Goal: Task Accomplishment & Management: Manage account settings

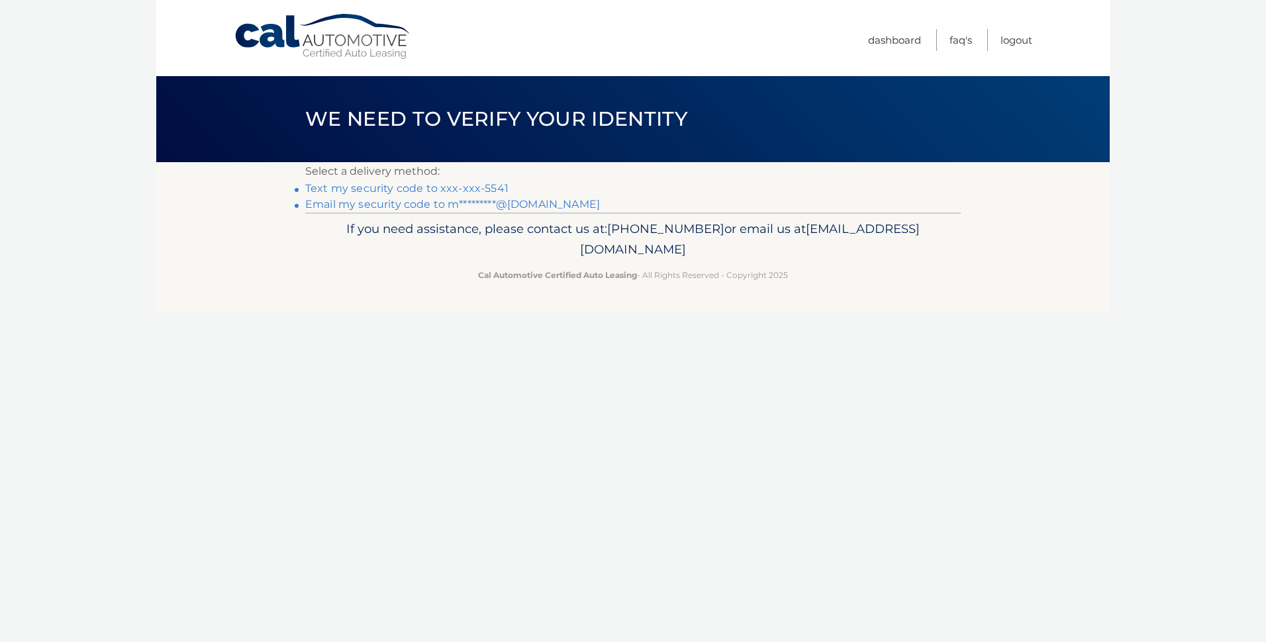
click at [337, 189] on link "Text my security code to xxx-xxx-5541" at bounding box center [406, 188] width 203 height 13
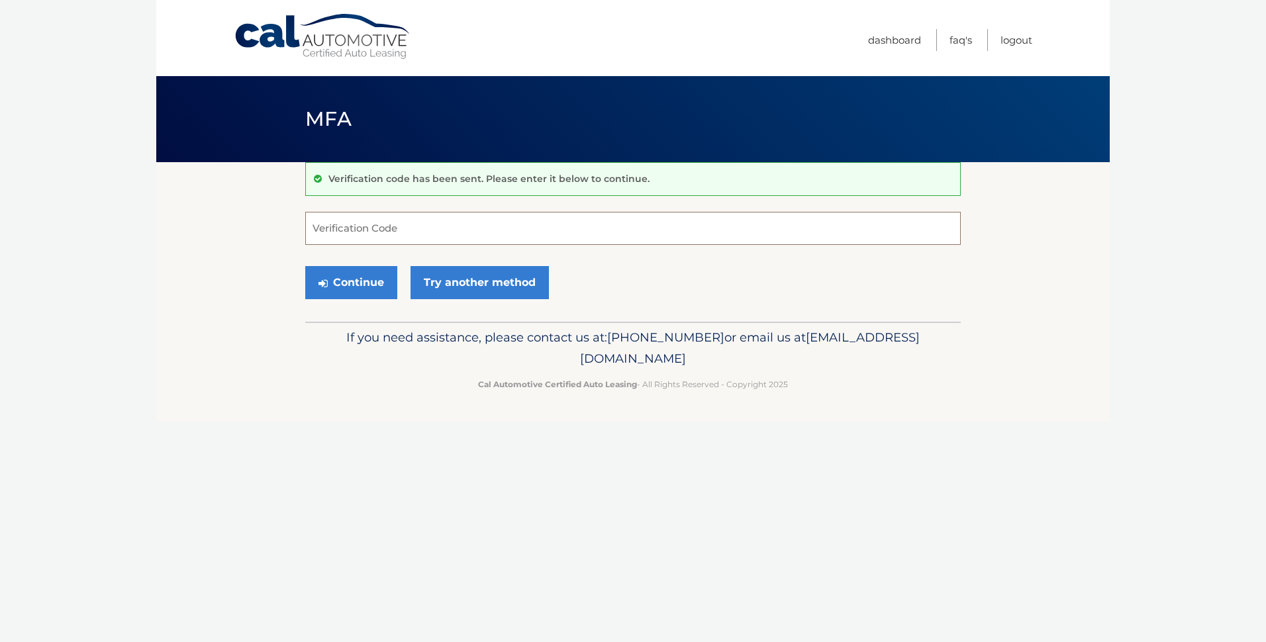
click at [367, 230] on input "Verification Code" at bounding box center [633, 228] width 656 height 33
type input "517405"
click at [305, 266] on button "Continue" at bounding box center [351, 282] width 92 height 33
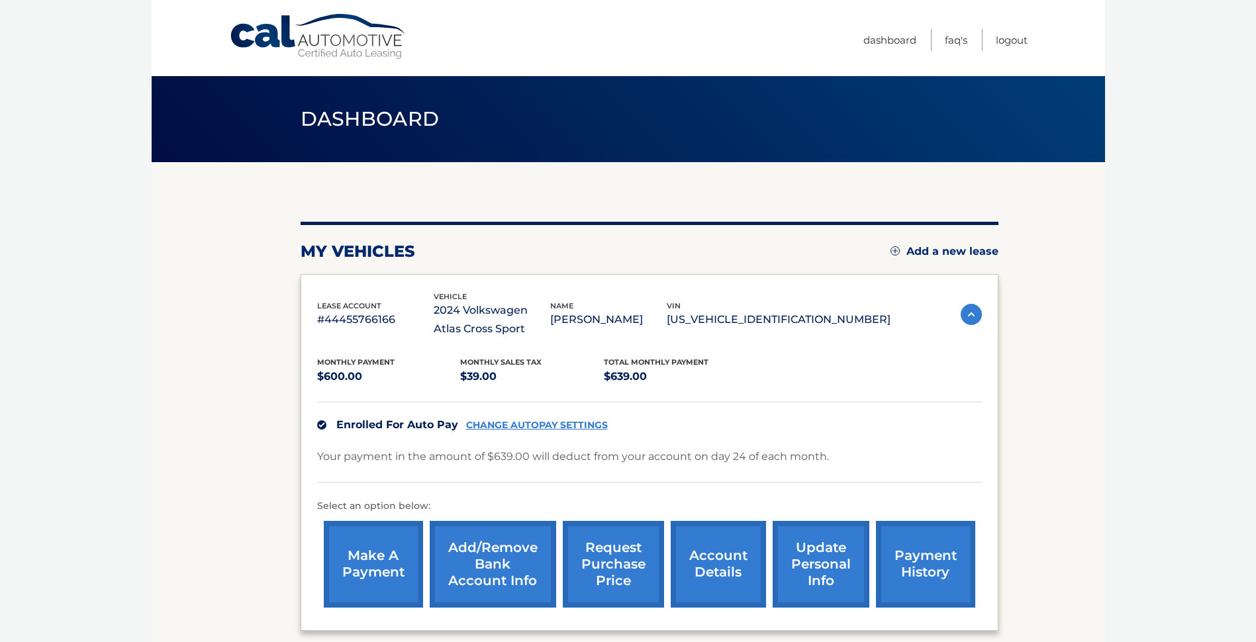
click at [717, 568] on link "account details" at bounding box center [718, 564] width 95 height 87
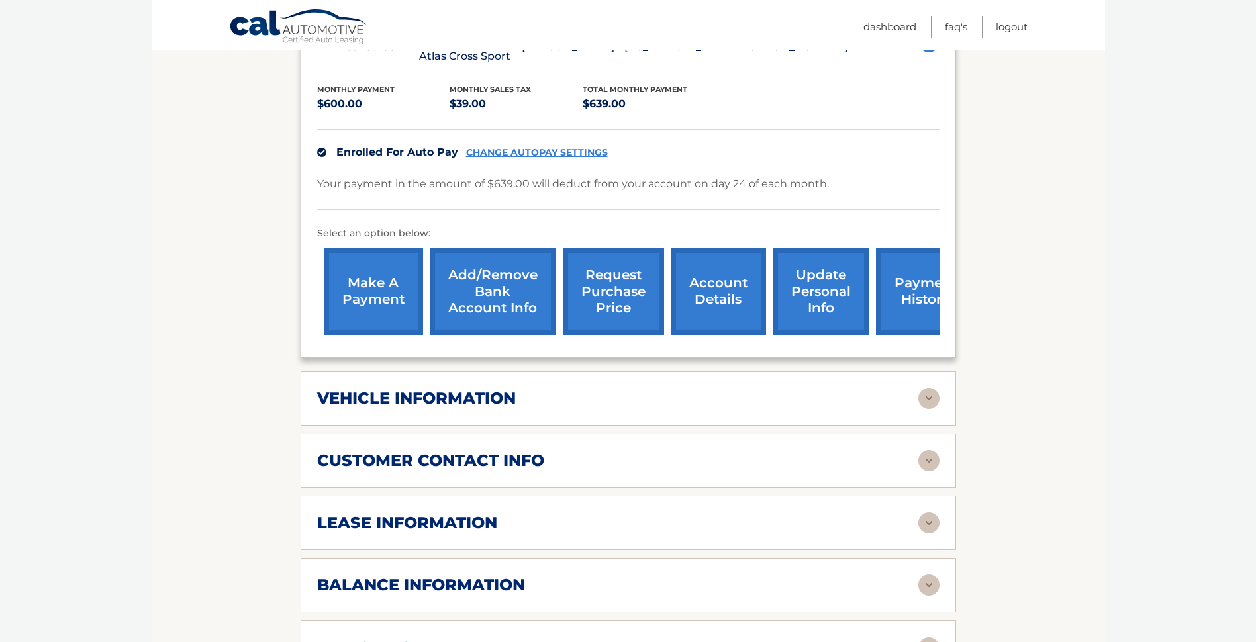
scroll to position [397, 0]
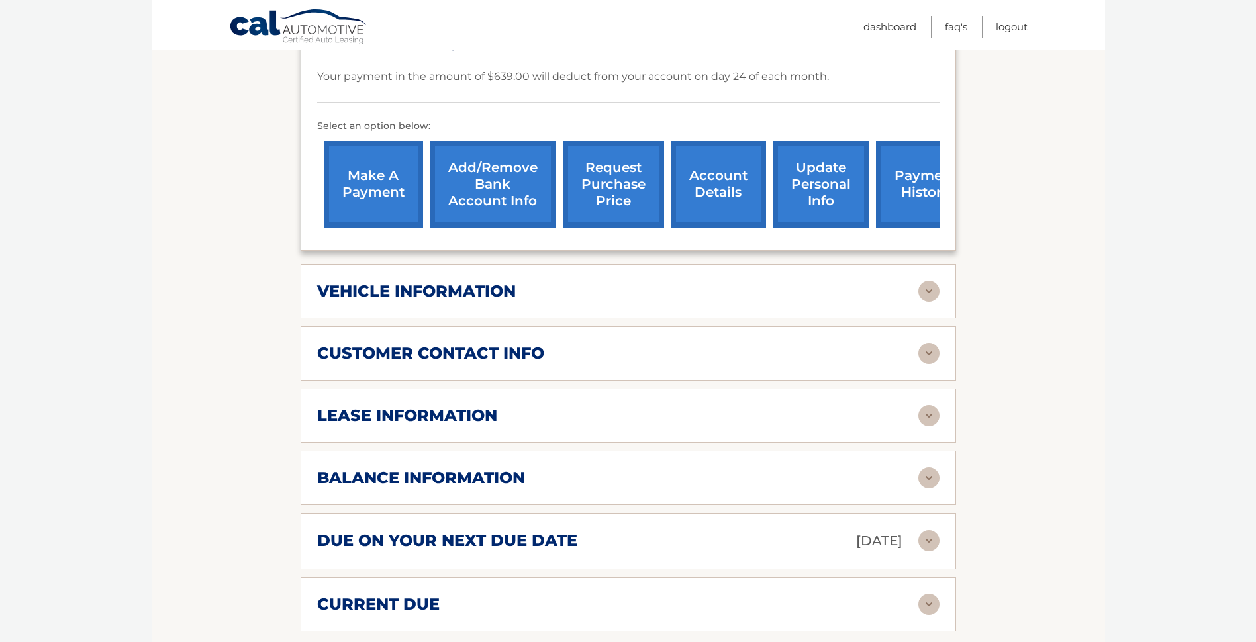
click at [522, 487] on h2 "balance information" at bounding box center [421, 478] width 208 height 20
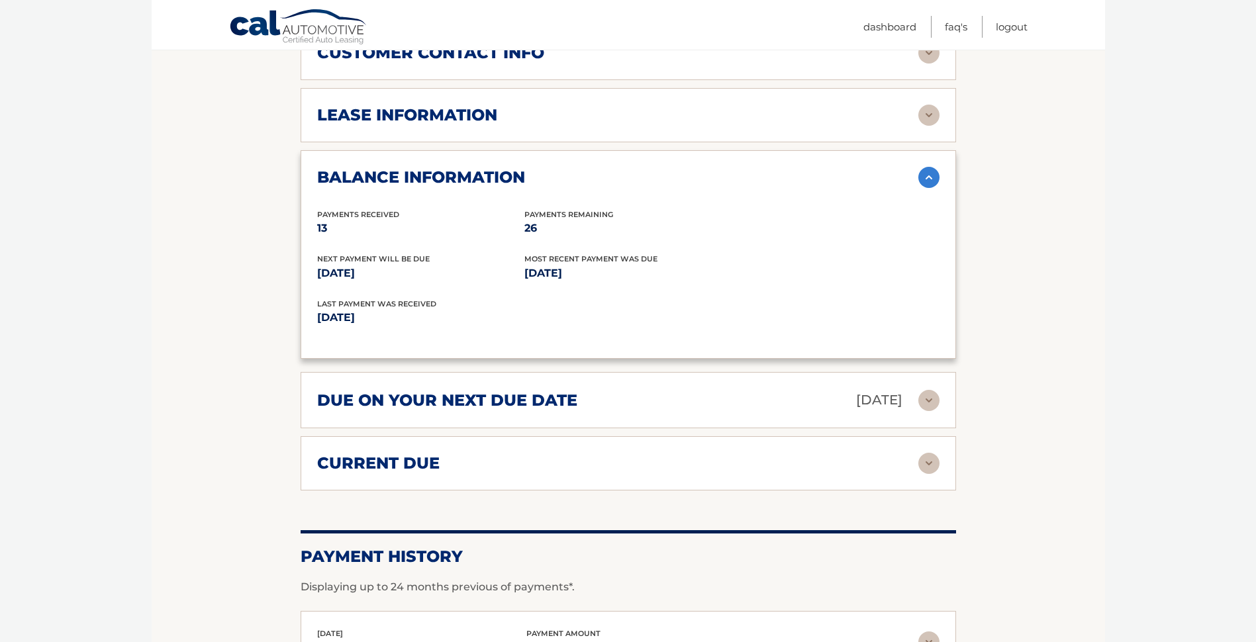
scroll to position [662, 0]
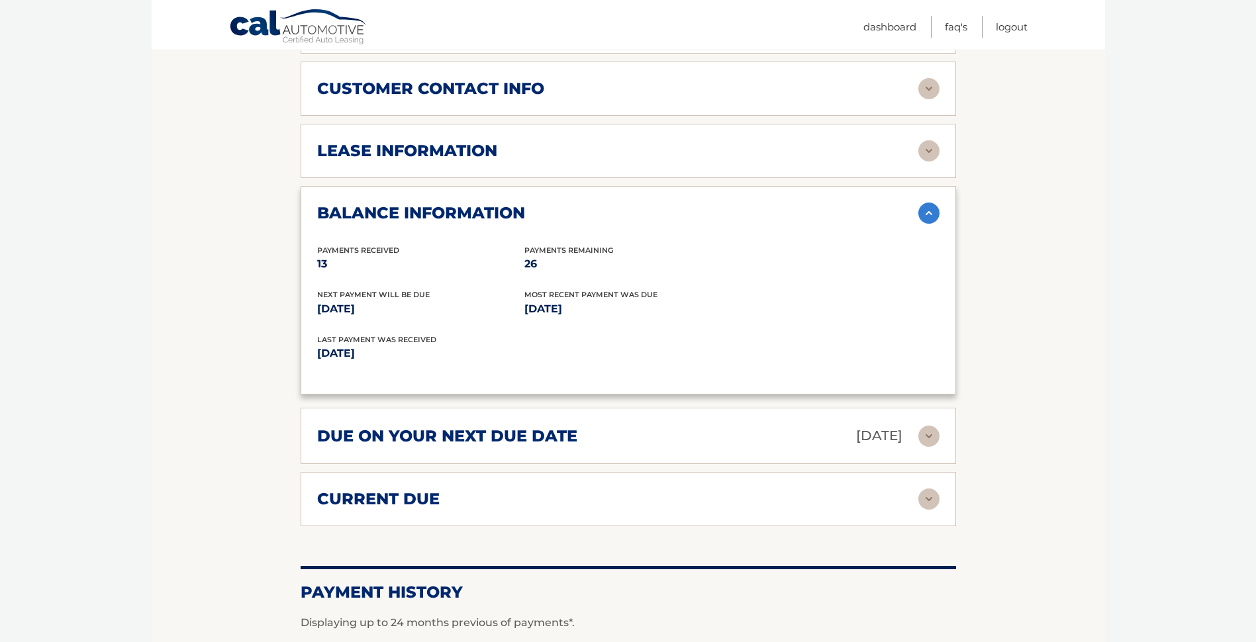
click at [441, 502] on div "current due" at bounding box center [617, 499] width 601 height 20
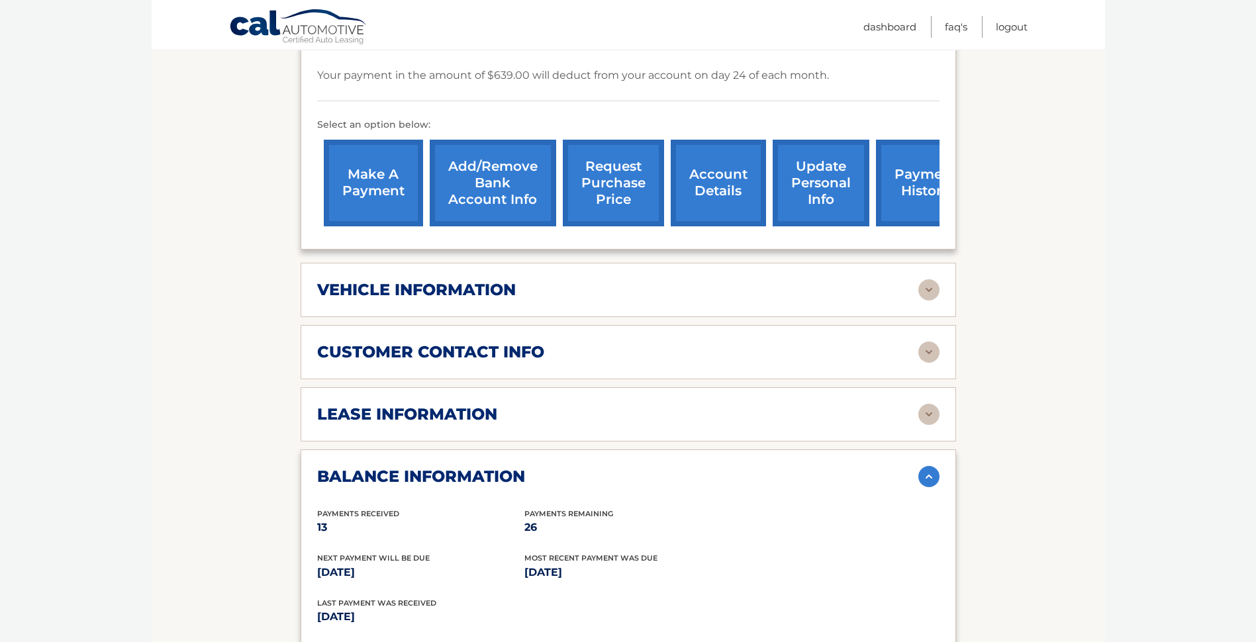
scroll to position [397, 0]
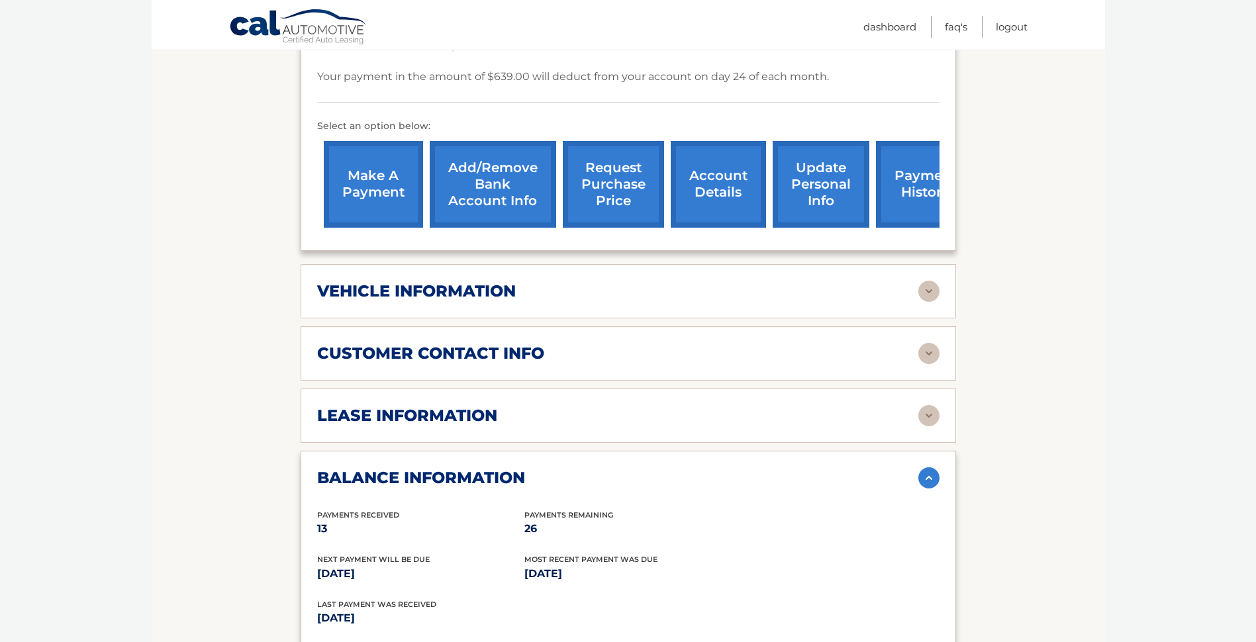
click at [454, 425] on h2 "lease information" at bounding box center [407, 416] width 180 height 20
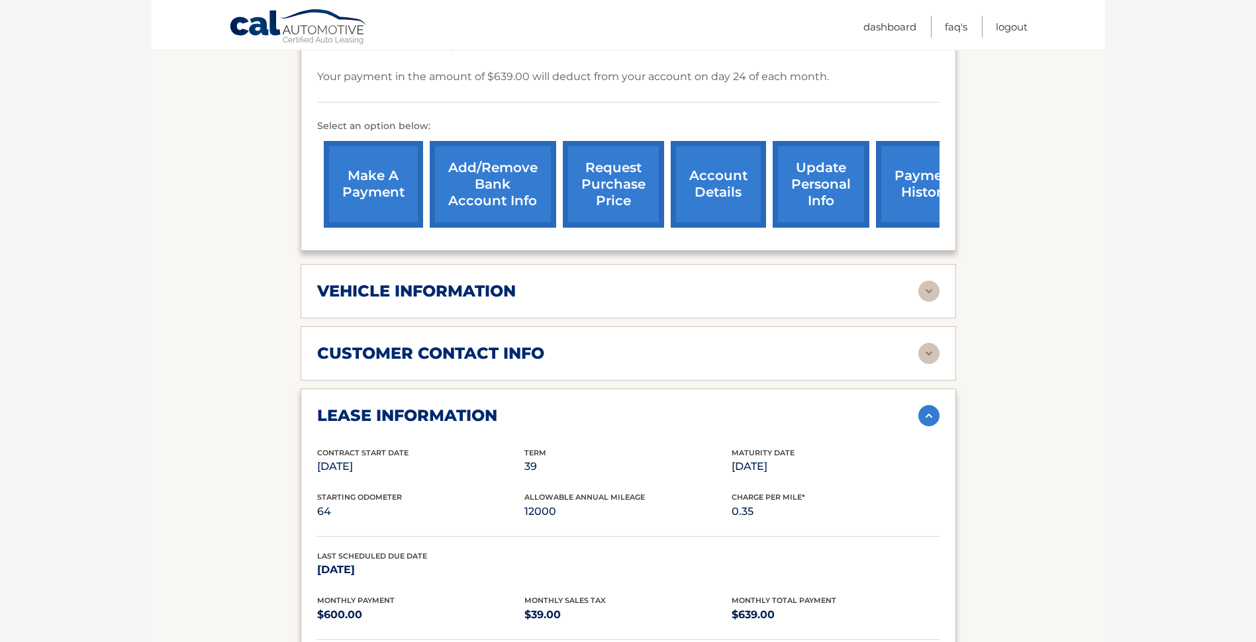
click at [470, 288] on h2 "vehicle information" at bounding box center [416, 291] width 199 height 20
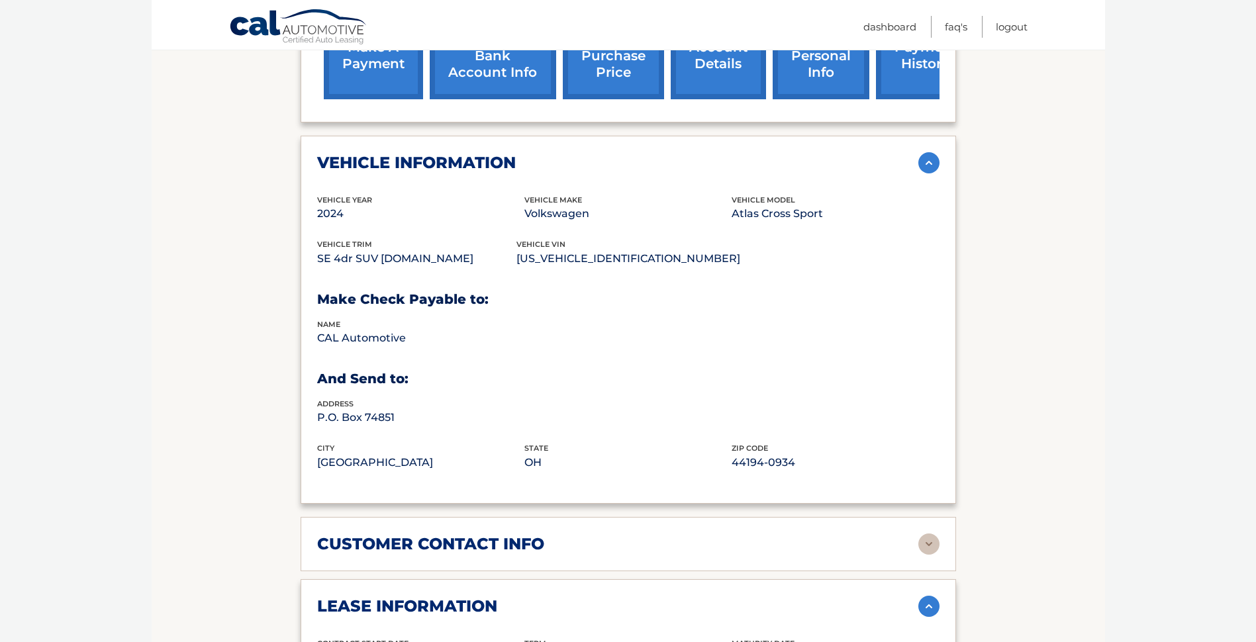
scroll to position [331, 0]
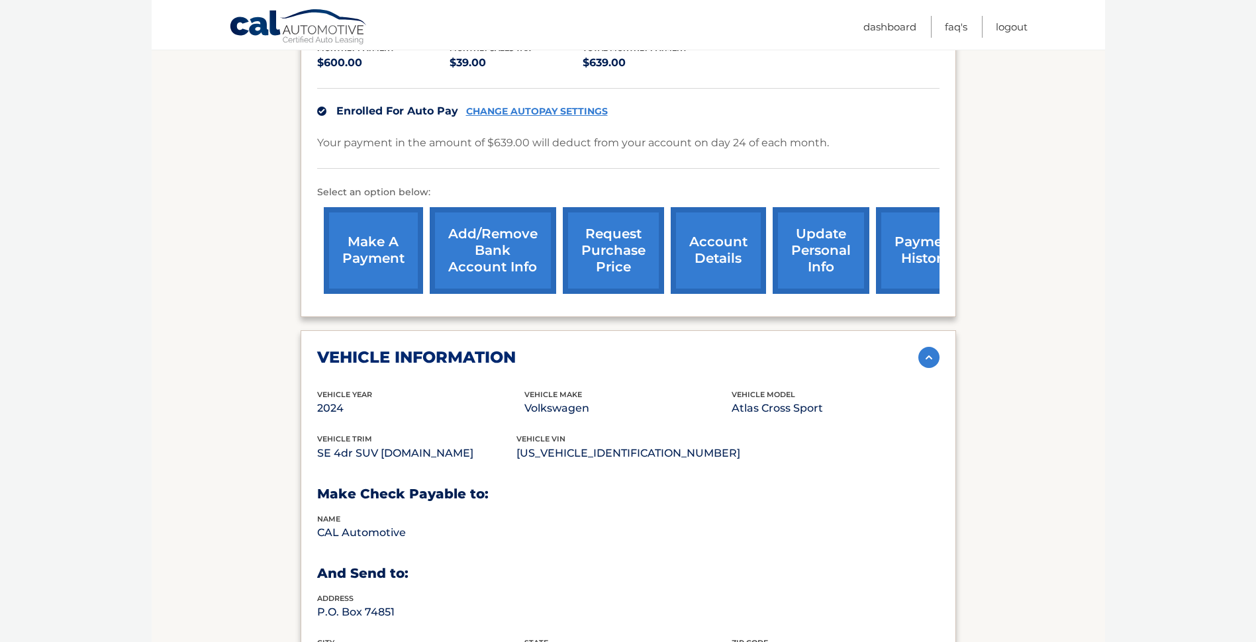
click at [921, 269] on link "payment history" at bounding box center [925, 250] width 99 height 87
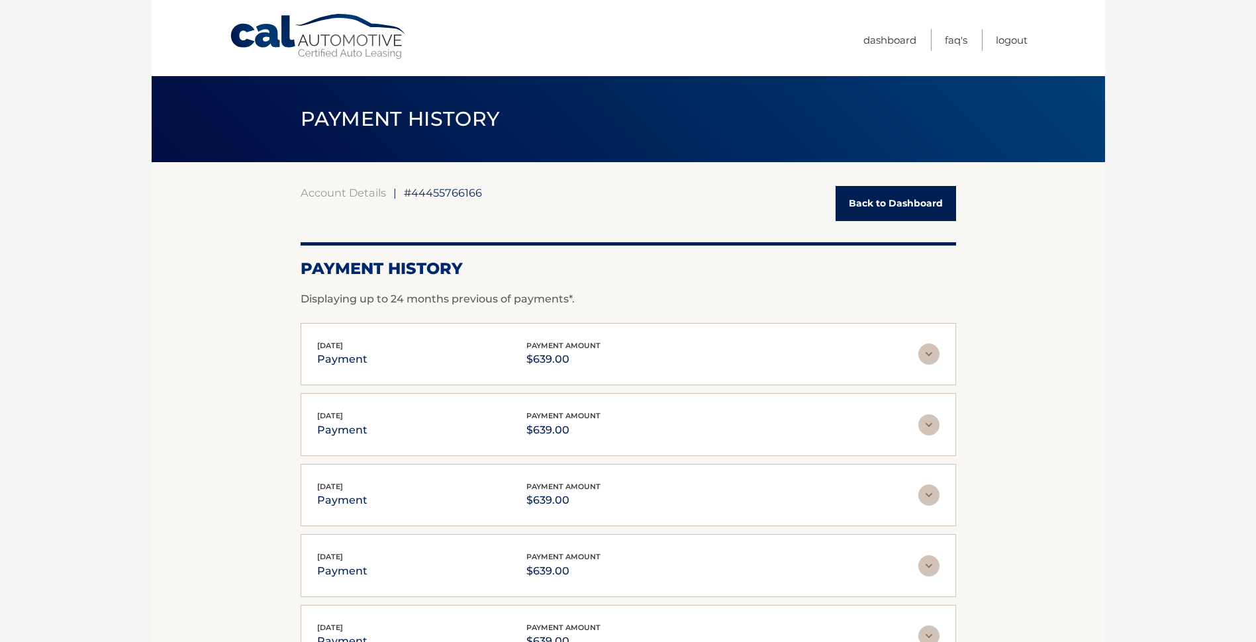
click at [915, 353] on div "Sep 24, 2025 payment payment amount $639.00" at bounding box center [617, 355] width 601 height 30
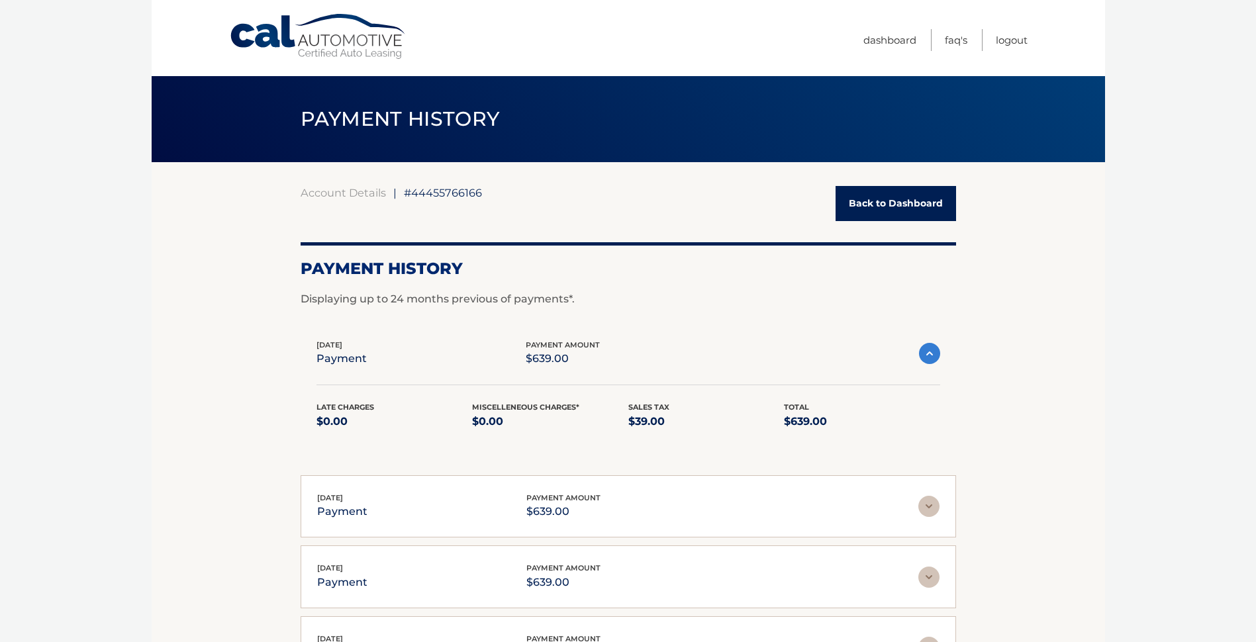
click at [883, 204] on link "Back to Dashboard" at bounding box center [896, 203] width 121 height 35
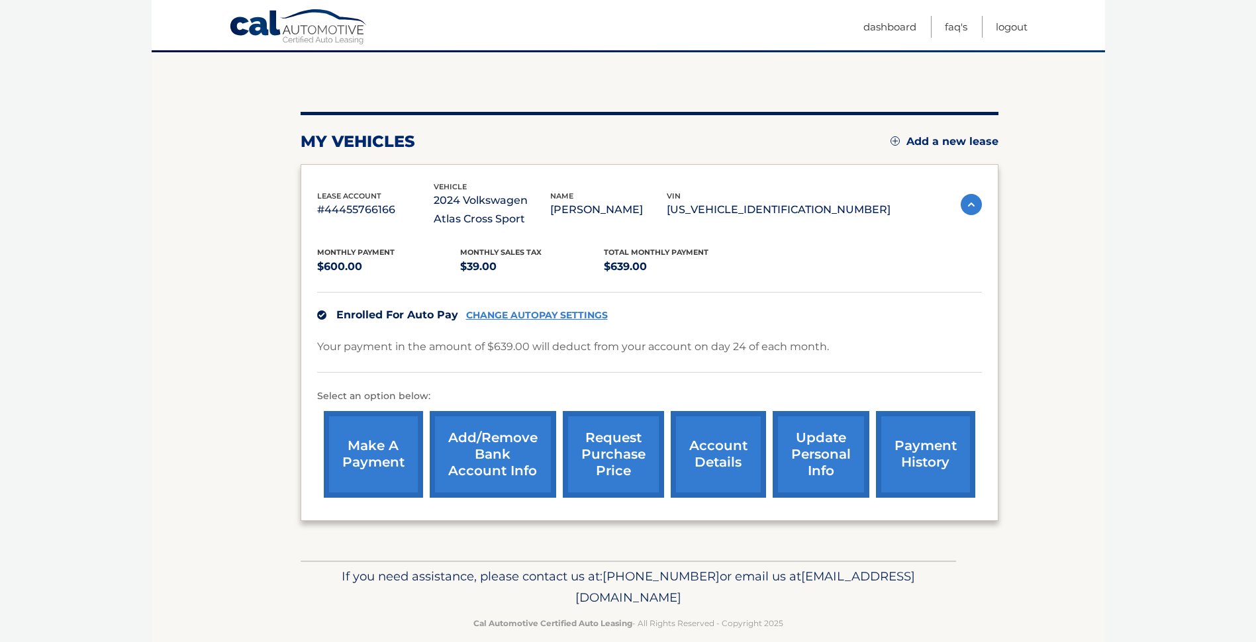
scroll to position [128, 0]
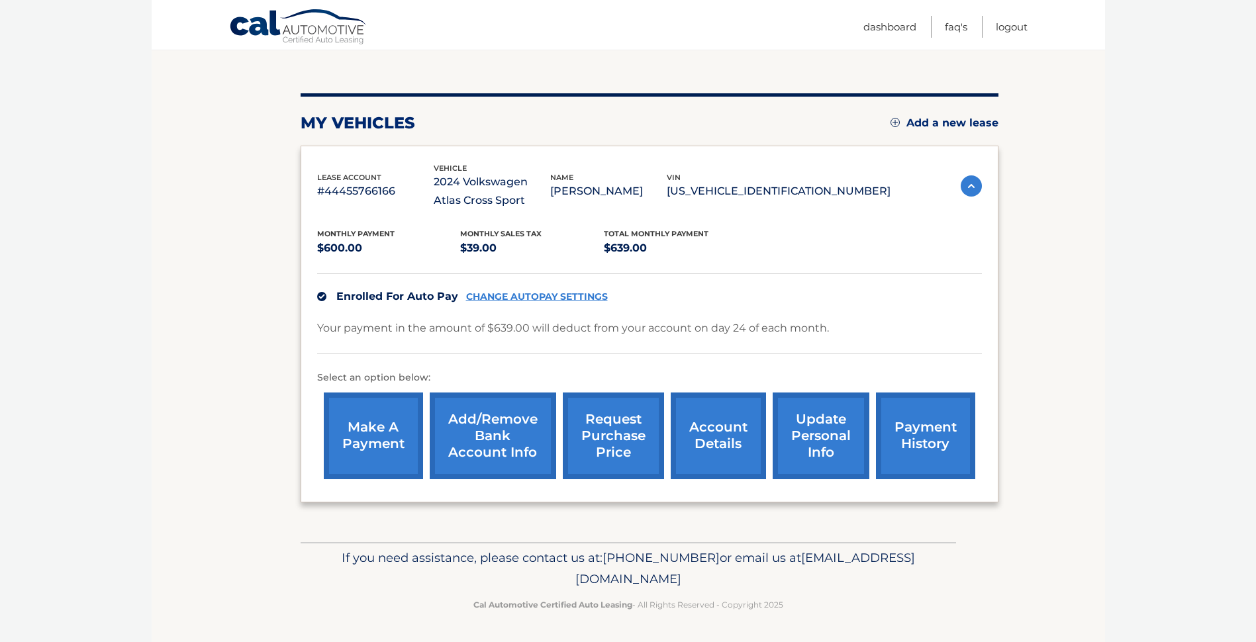
click at [405, 454] on link "make a payment" at bounding box center [373, 436] width 99 height 87
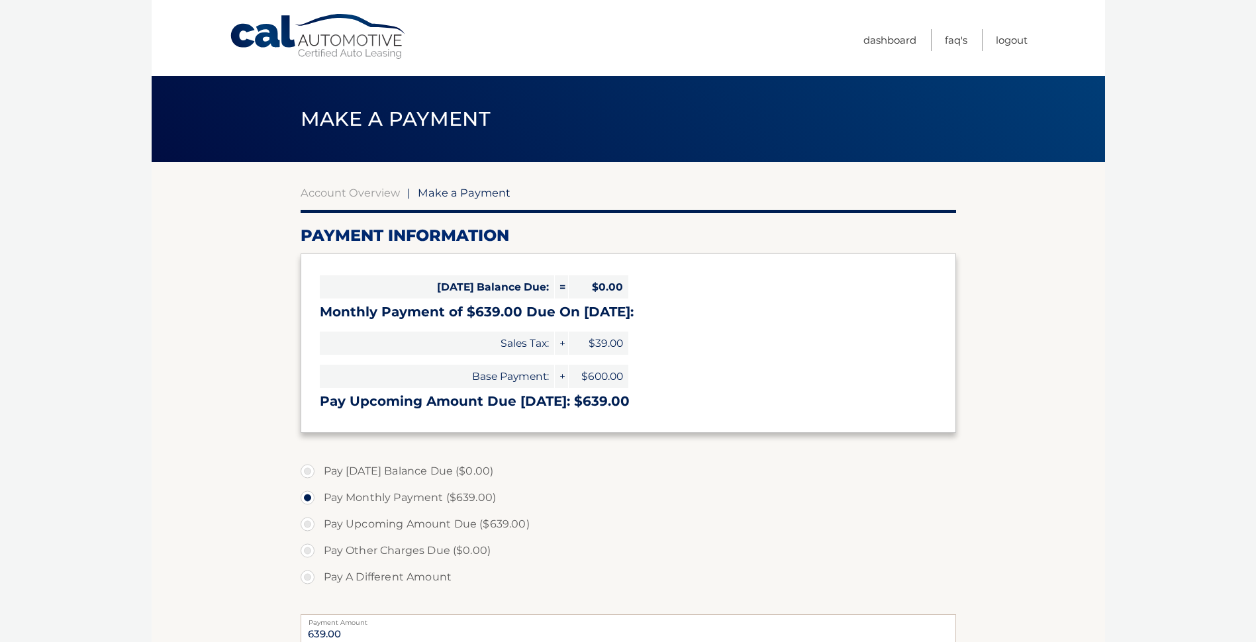
select select "NTRjOTlhOWUtZDZhMy00NTQ4LTk1NDYtMzkwZjg3MThkYTQ5"
click at [885, 44] on link "Dashboard" at bounding box center [890, 40] width 53 height 22
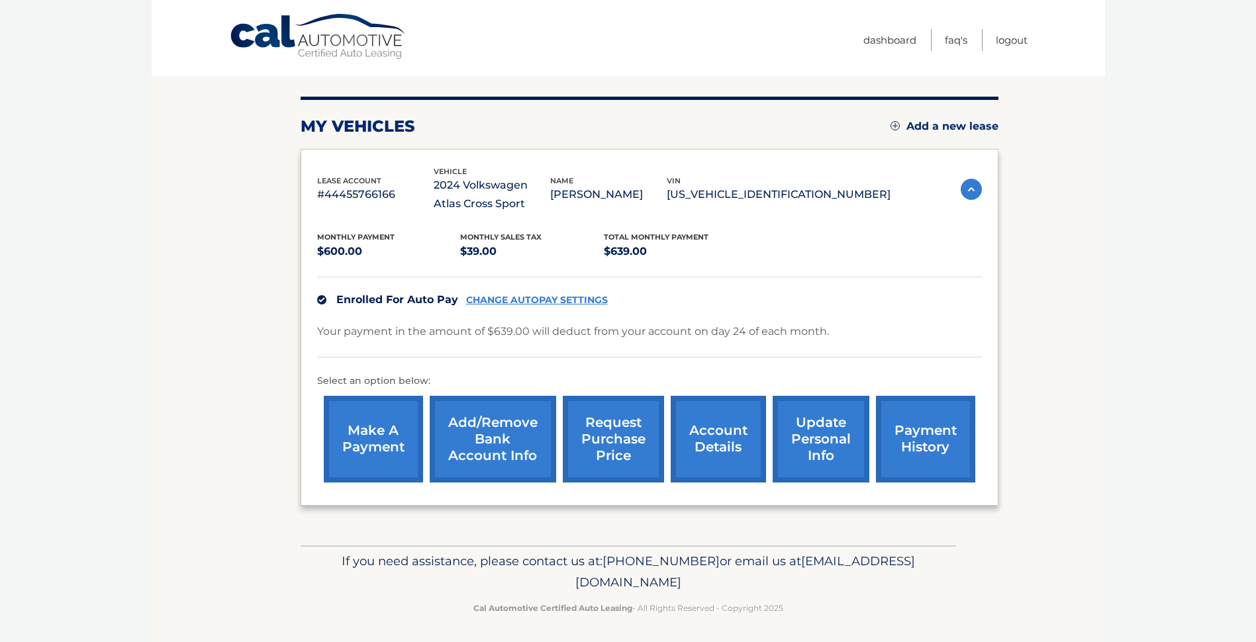
scroll to position [128, 0]
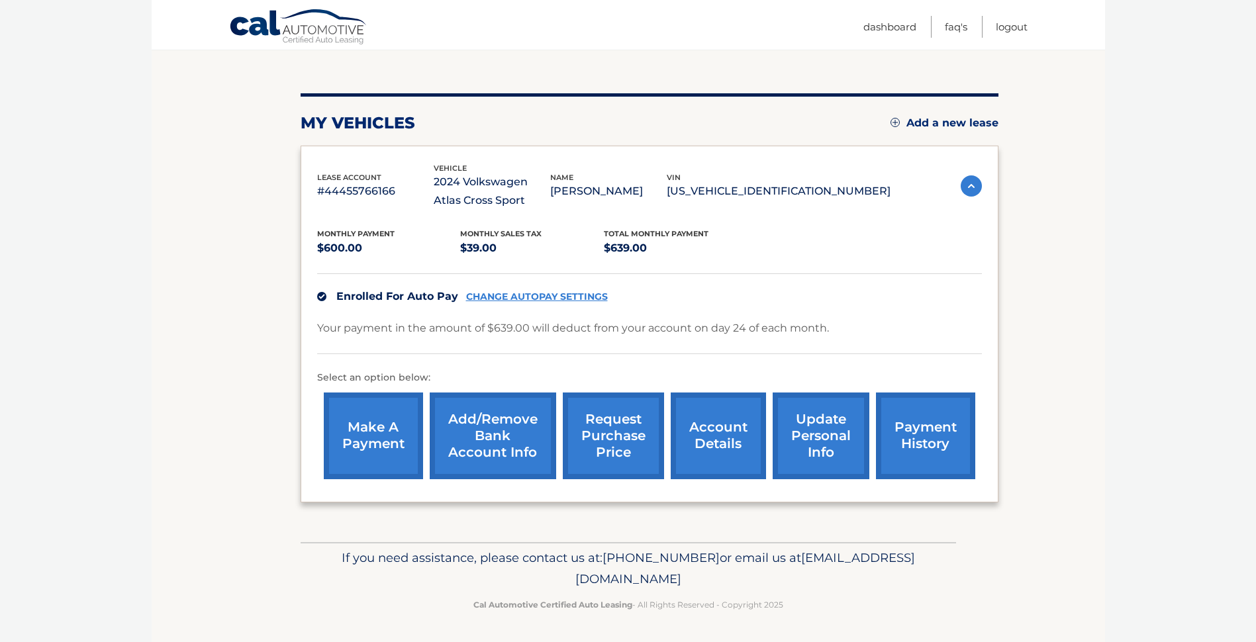
click at [720, 435] on link "account details" at bounding box center [718, 436] width 95 height 87
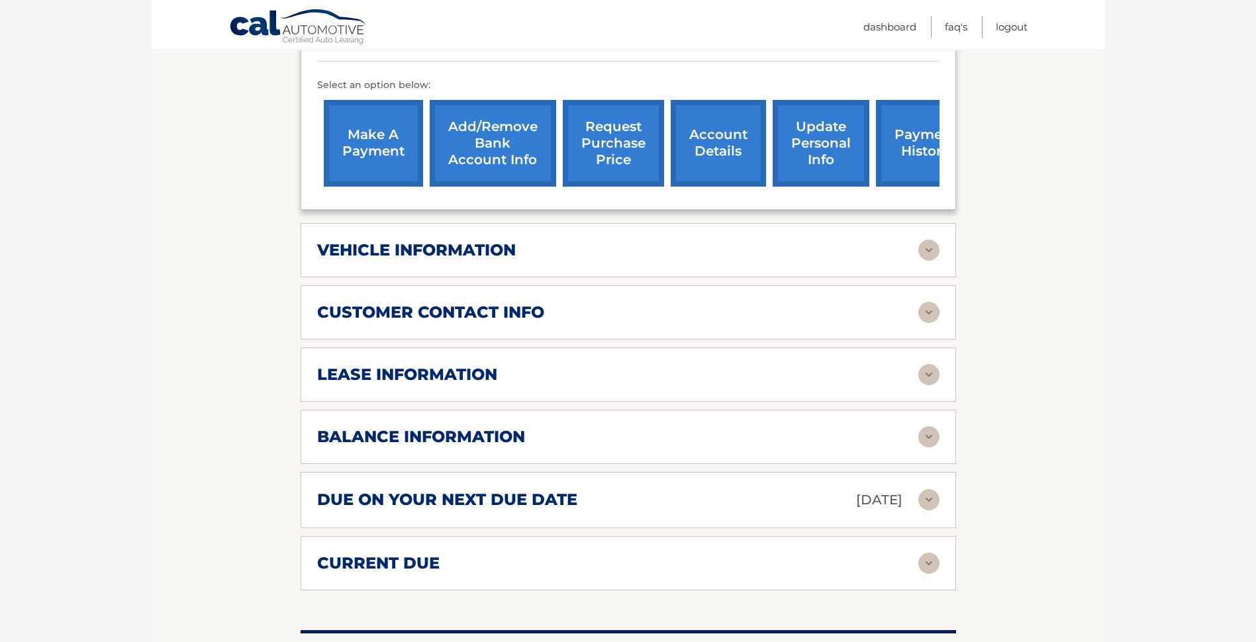
scroll to position [464, 0]
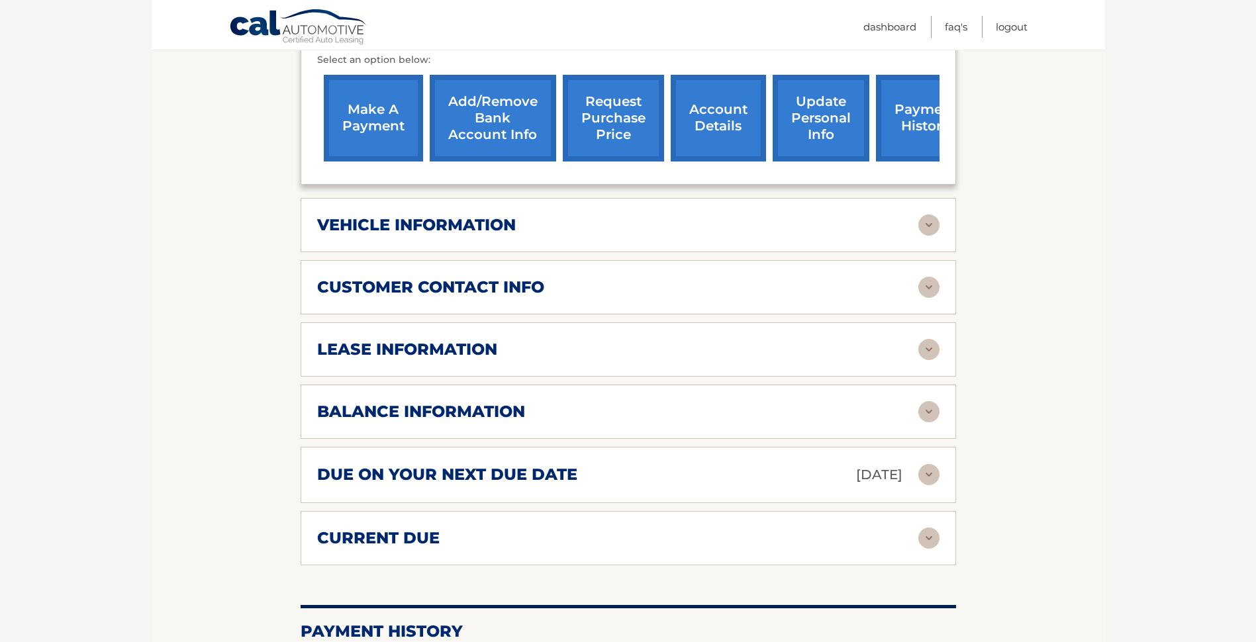
click at [644, 358] on div "lease information" at bounding box center [617, 350] width 601 height 20
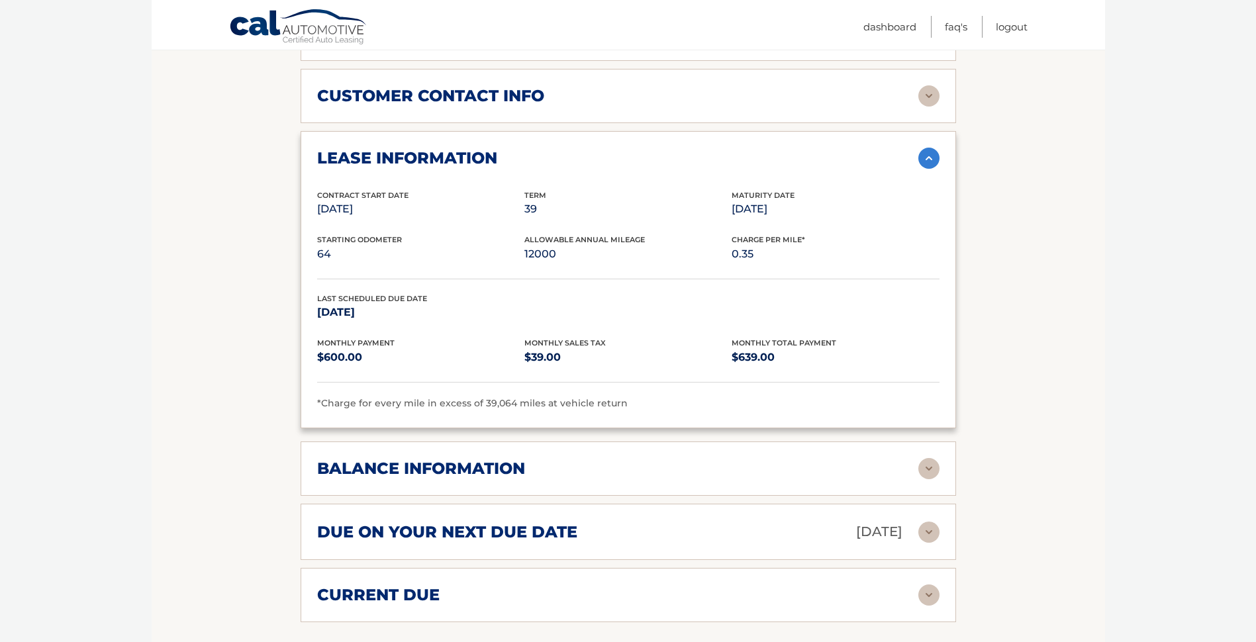
scroll to position [662, 0]
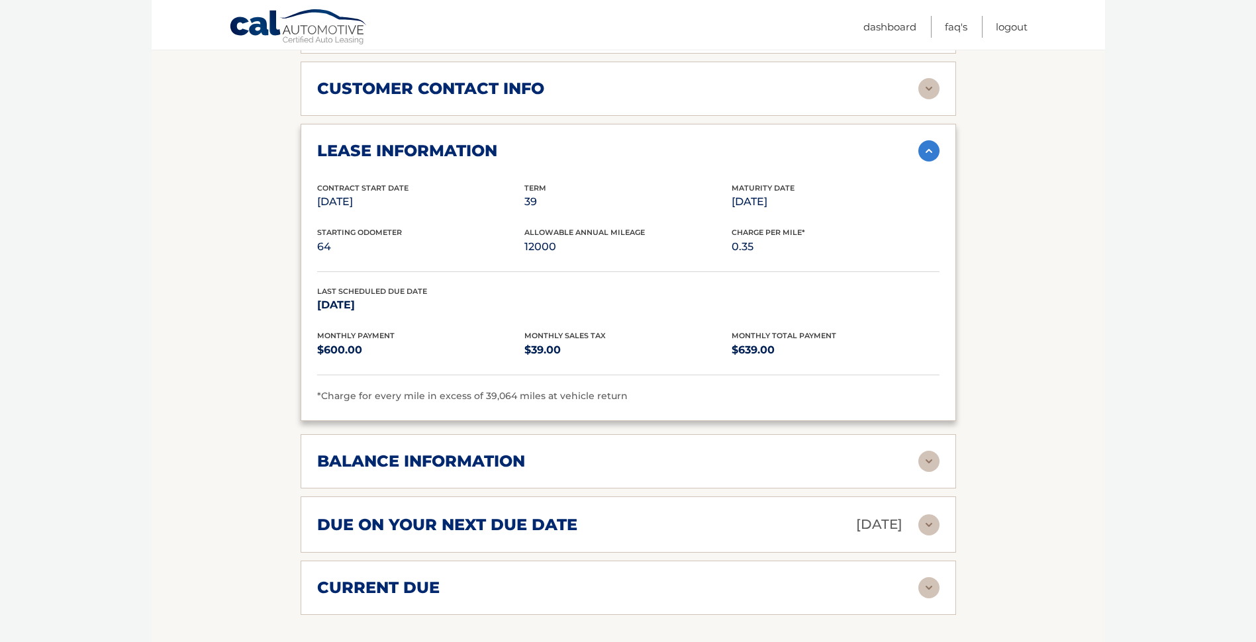
click at [542, 454] on div "balance information" at bounding box center [617, 462] width 601 height 20
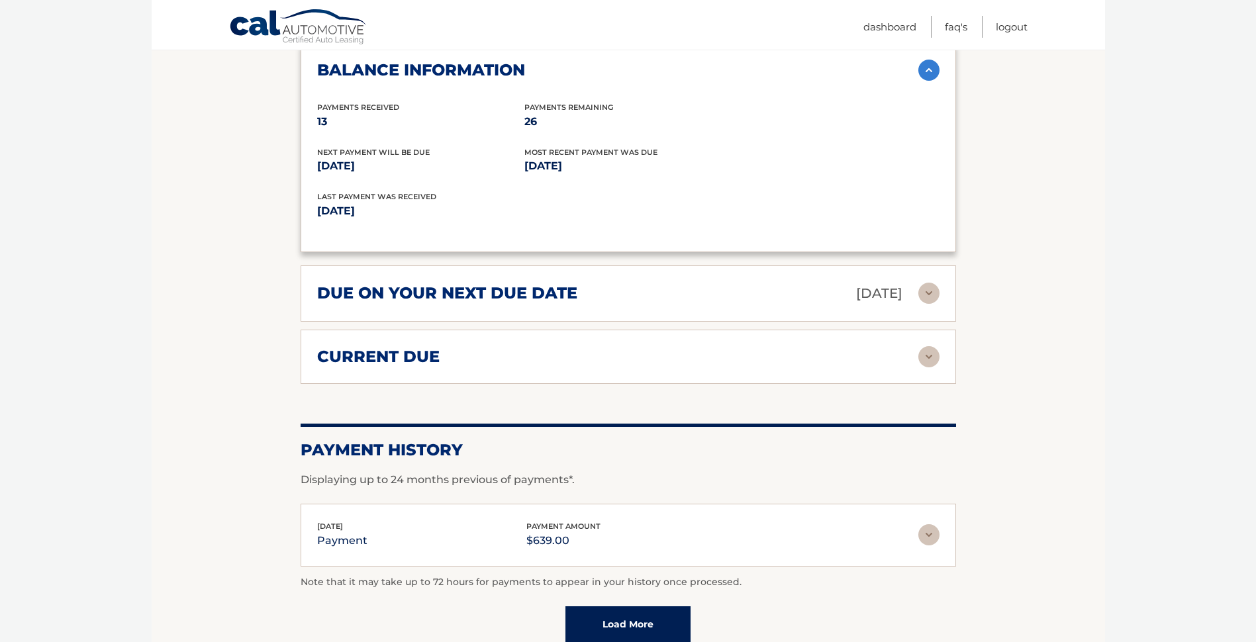
scroll to position [1060, 0]
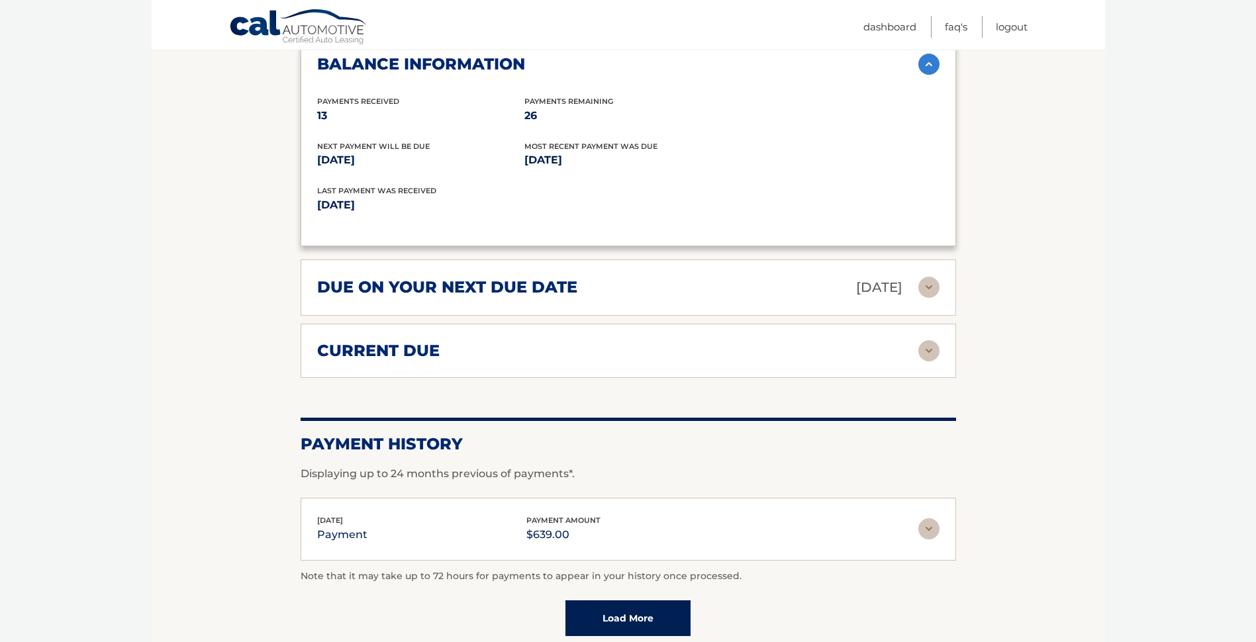
click at [926, 347] on img at bounding box center [929, 350] width 21 height 21
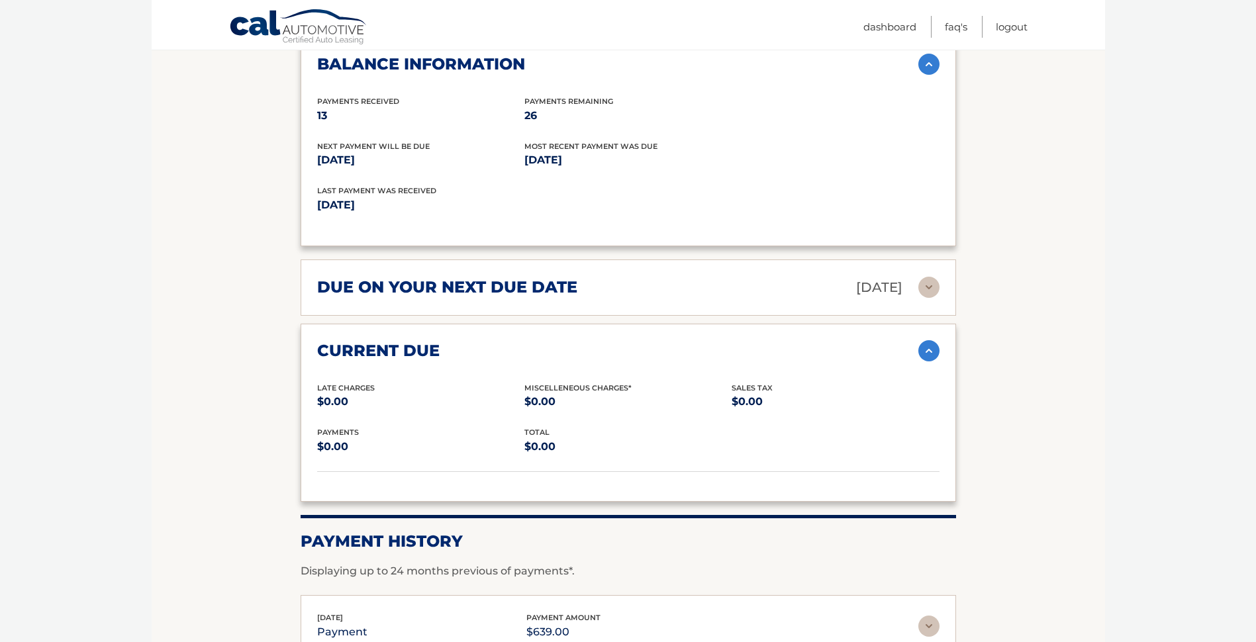
click at [926, 347] on img at bounding box center [929, 350] width 21 height 21
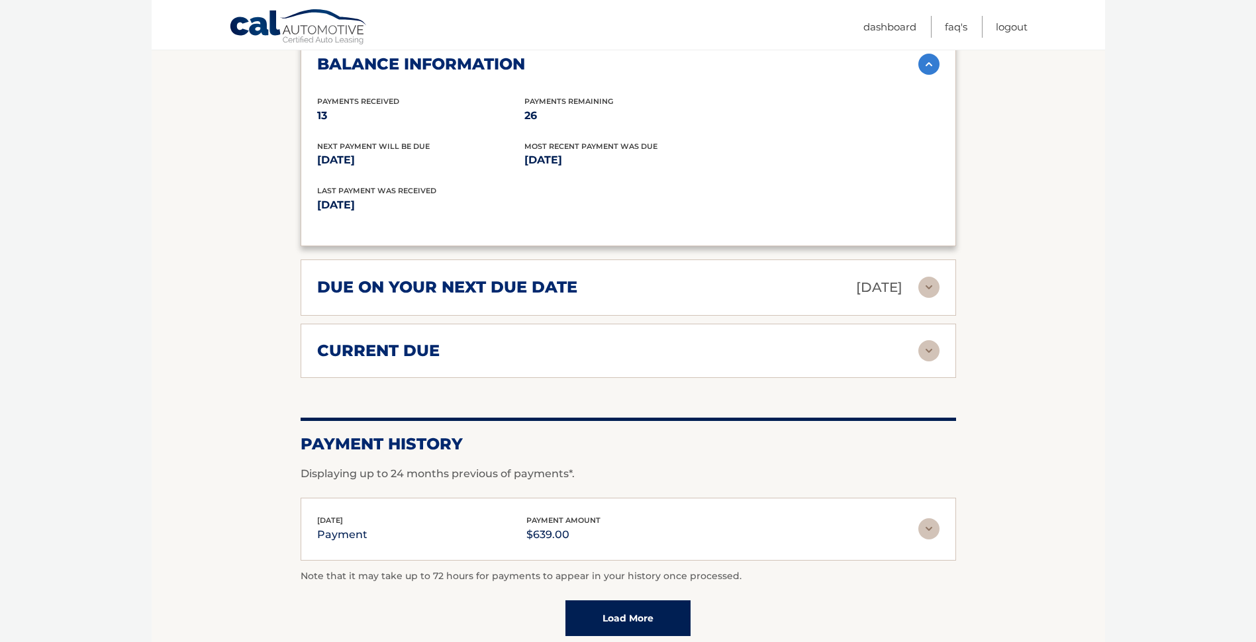
click at [687, 617] on link "Load More" at bounding box center [628, 619] width 125 height 36
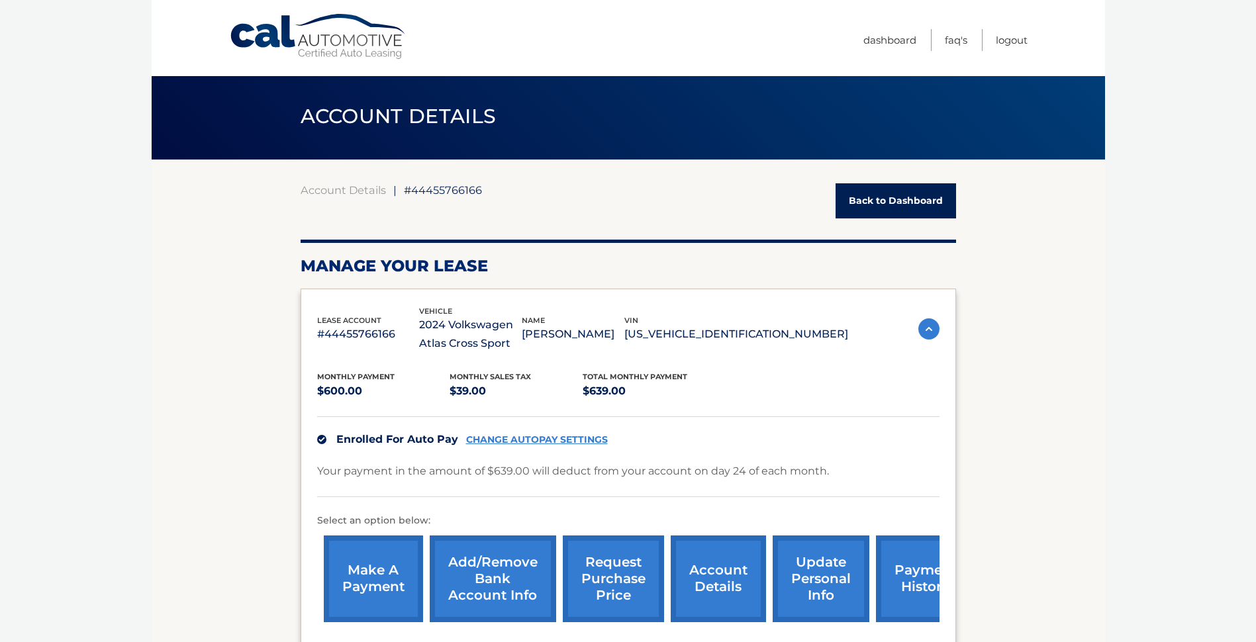
scroll to position [0, 0]
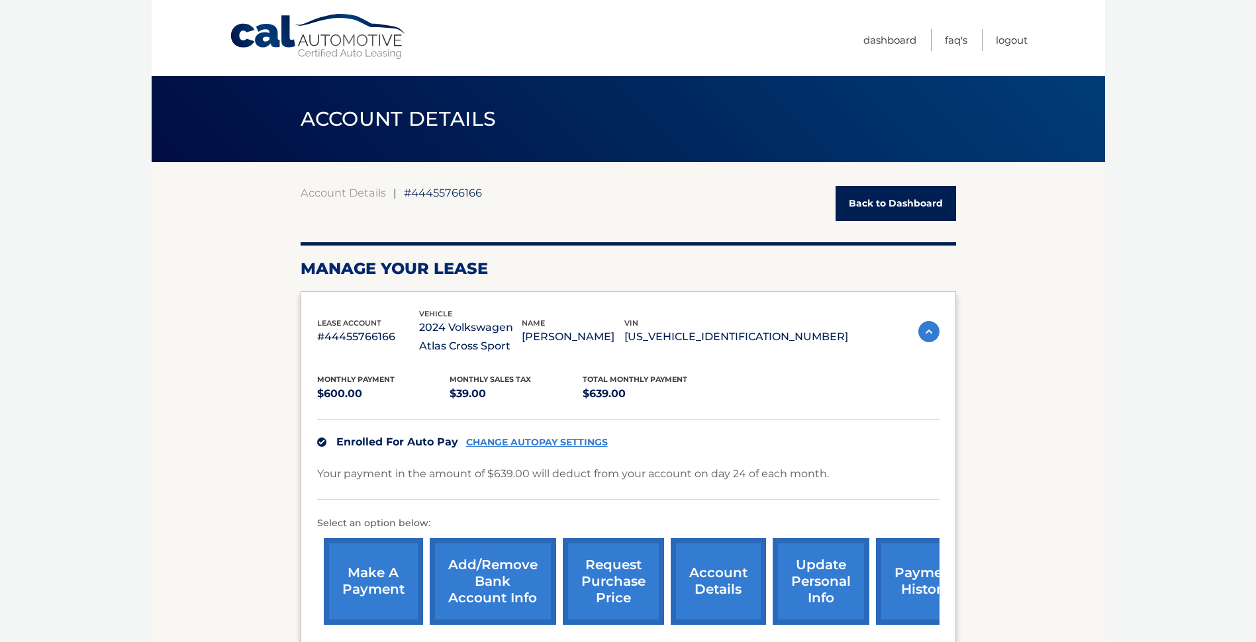
click at [901, 193] on link "Back to Dashboard" at bounding box center [896, 203] width 121 height 35
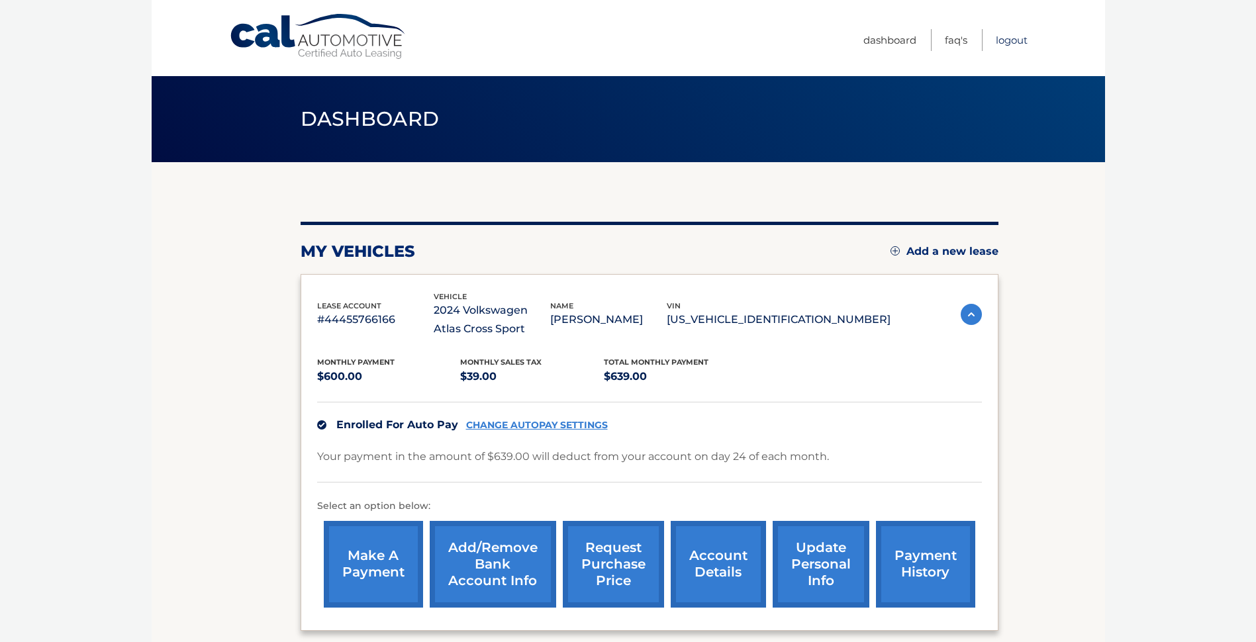
click at [1007, 42] on link "Logout" at bounding box center [1012, 40] width 32 height 22
